Goal: Find contact information: Find contact information

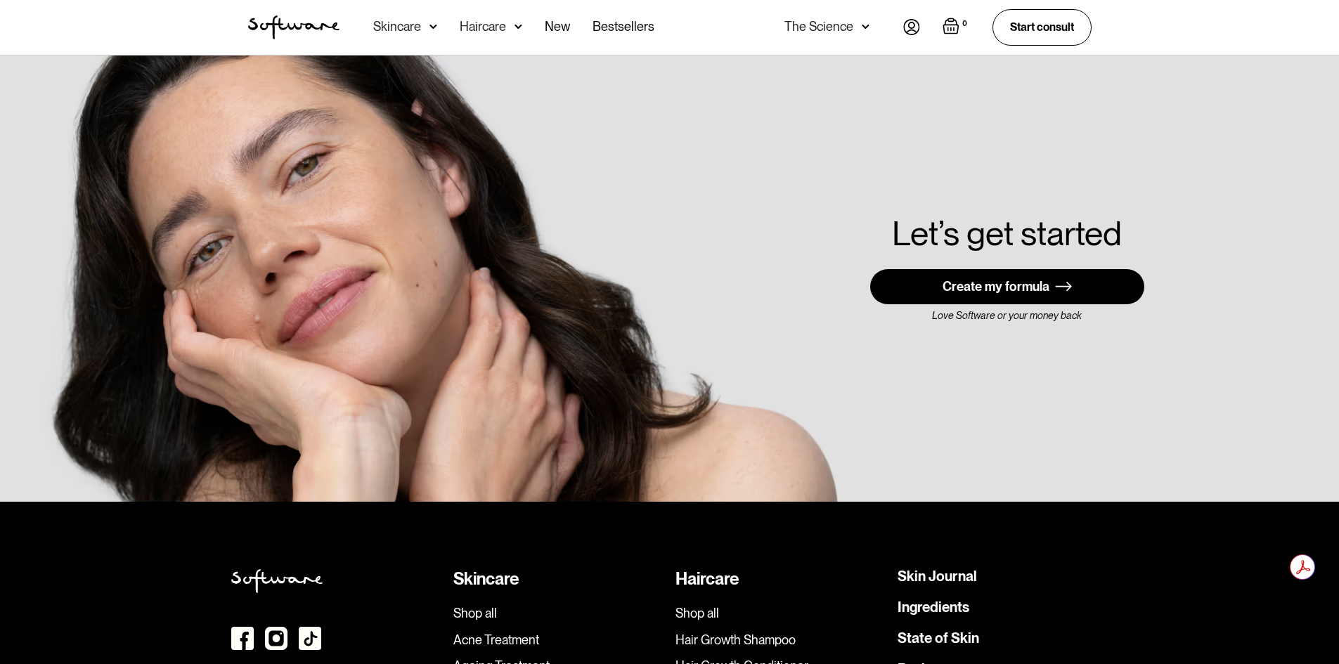
scroll to position [3984, 0]
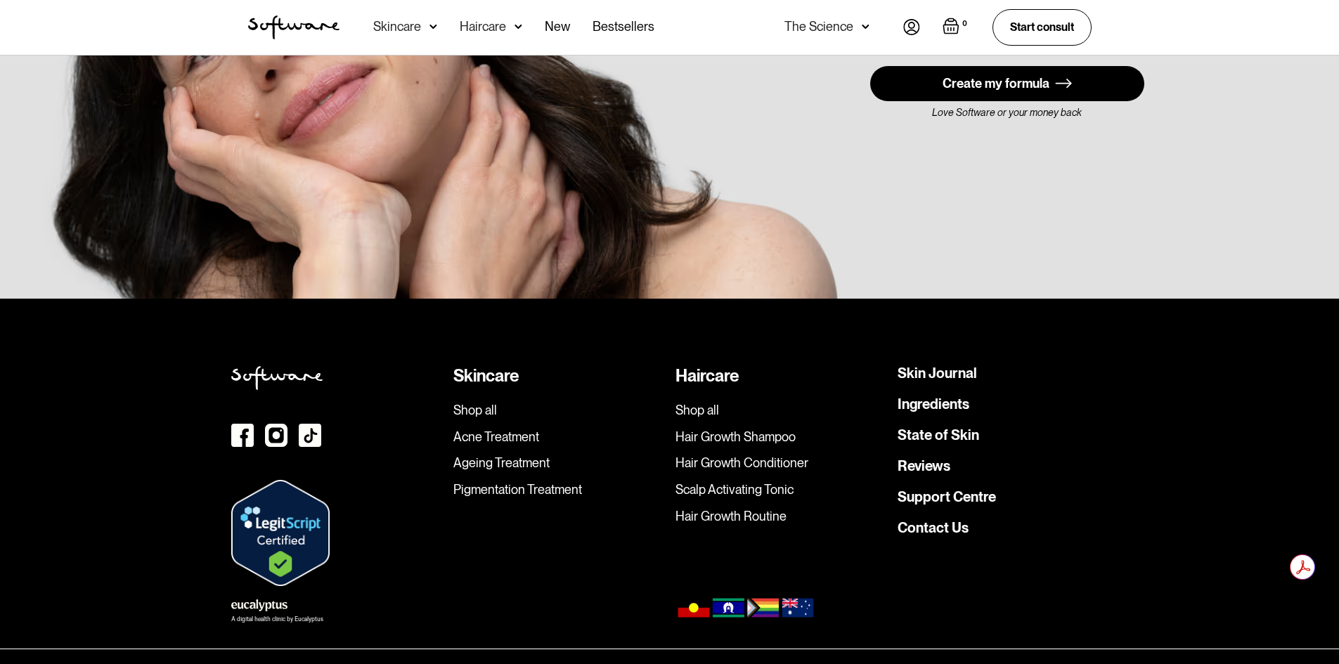
click at [958, 521] on link "Contact Us" at bounding box center [932, 528] width 71 height 14
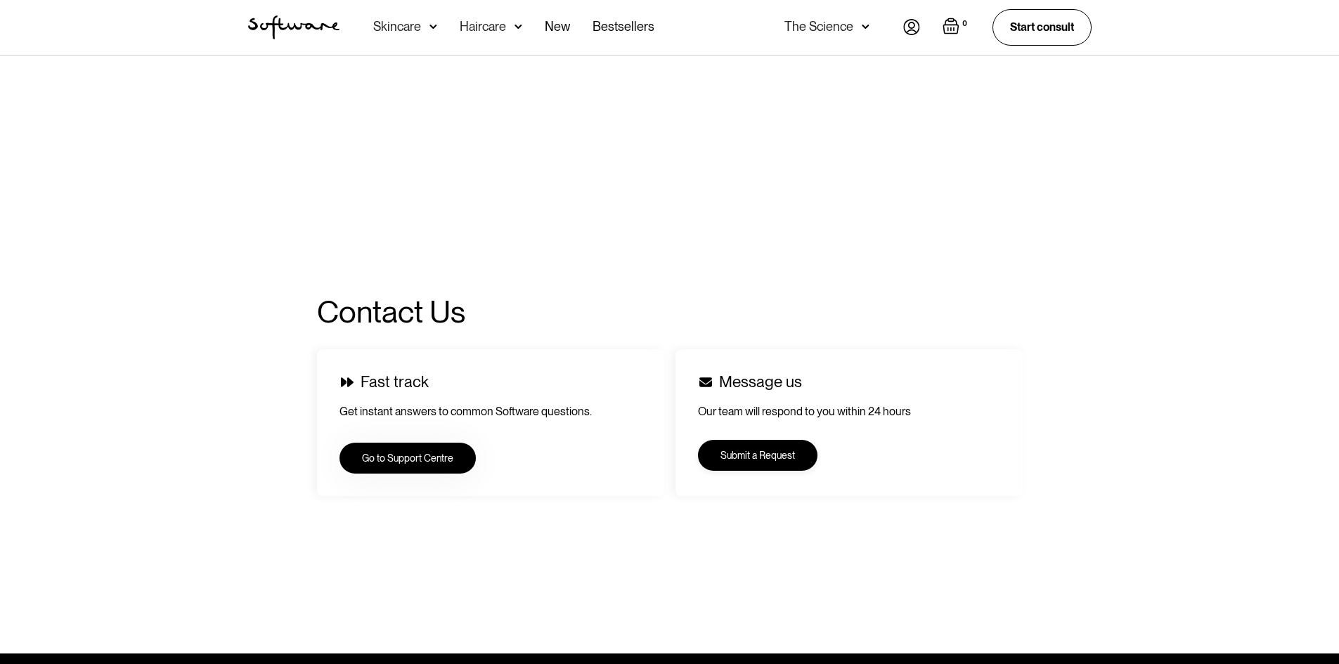
click at [767, 457] on link "Submit a Request" at bounding box center [757, 455] width 119 height 31
